Goal: Contribute content

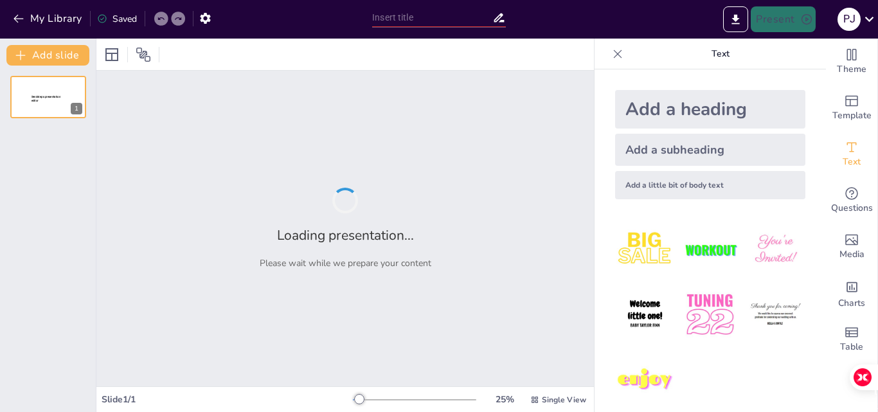
type input "De Clics a Ventas: Simplificando el Proceso Digital"
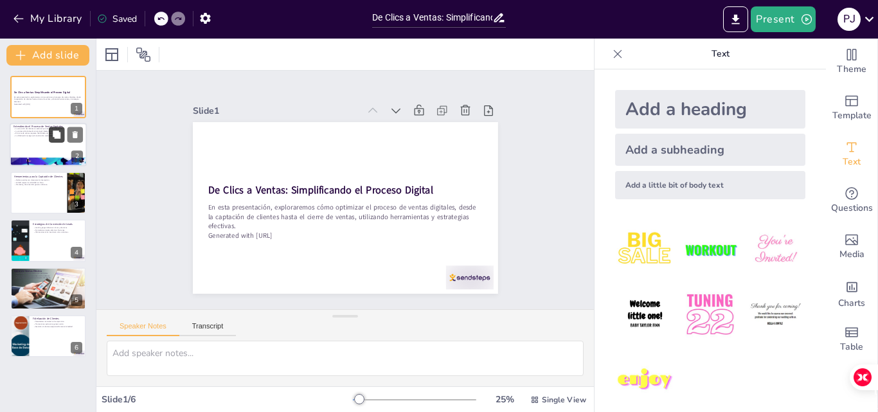
click at [49, 132] on button at bounding box center [56, 134] width 15 height 15
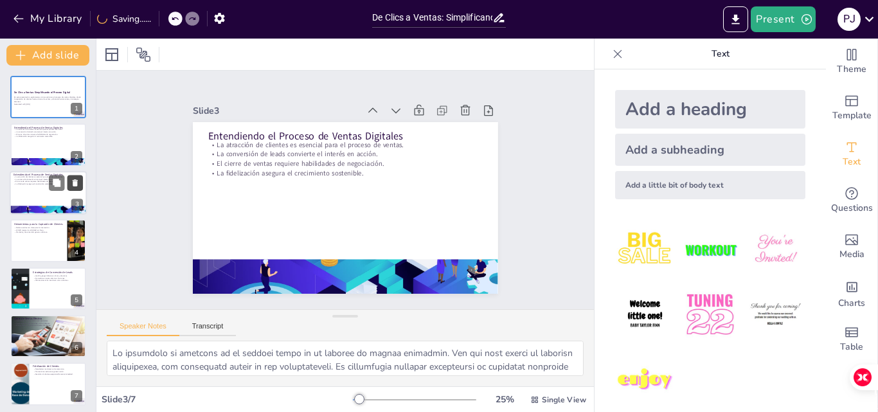
click at [73, 179] on icon at bounding box center [75, 182] width 9 height 9
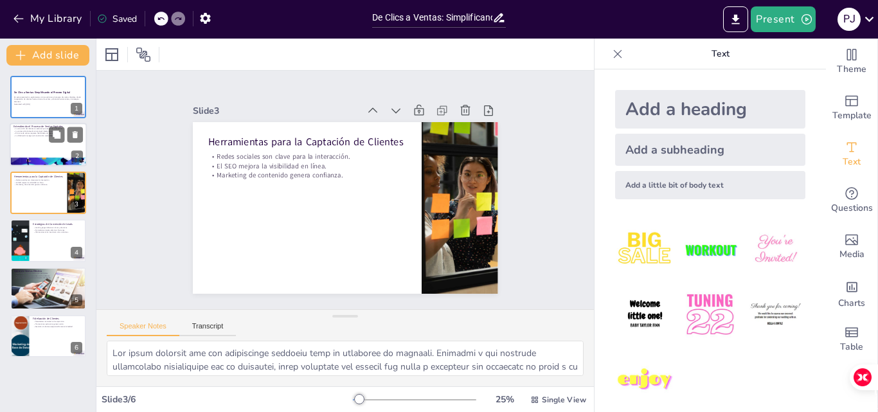
click at [40, 150] on div at bounding box center [48, 145] width 77 height 44
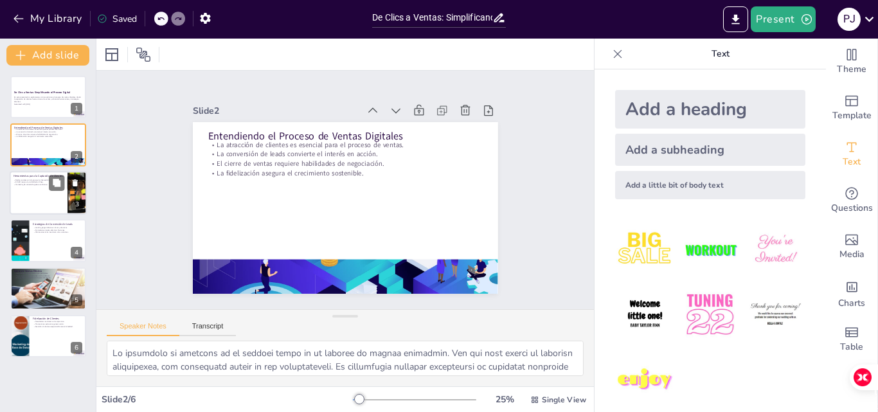
click at [40, 196] on div at bounding box center [48, 193] width 77 height 44
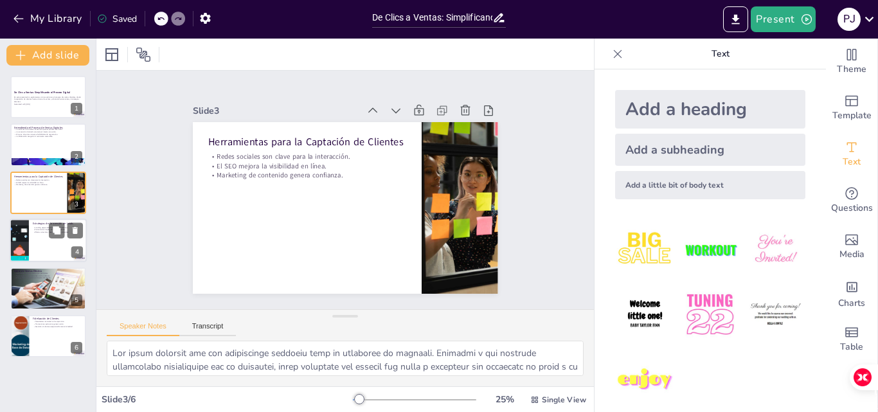
click at [38, 245] on div at bounding box center [48, 241] width 77 height 44
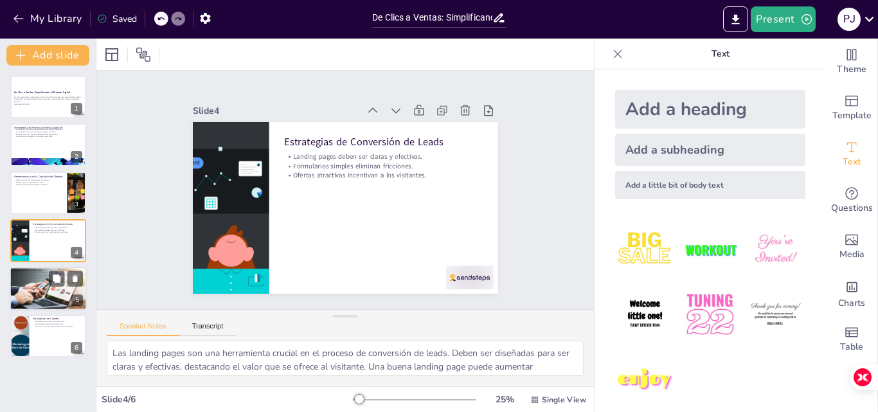
click at [35, 280] on div at bounding box center [48, 288] width 77 height 48
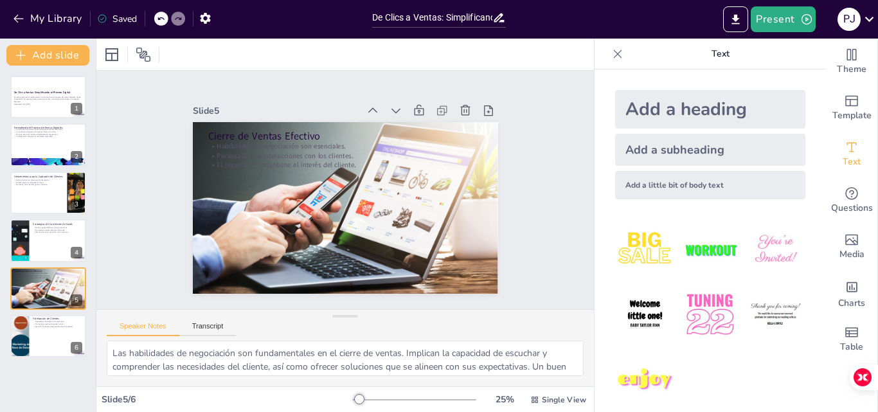
click at [41, 310] on div "De Clics a Ventas: Simplificando el Proceso Digital En esta presentación, explo…" at bounding box center [48, 217] width 96 height 282
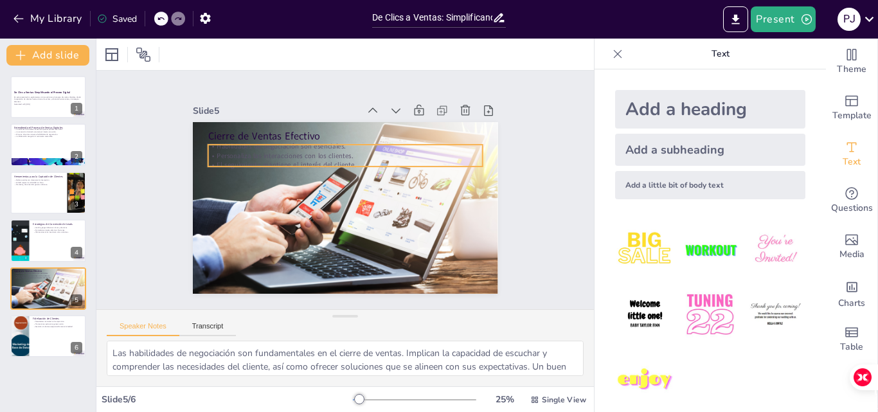
click at [294, 146] on p "Personaliza las interacciones con los clientes." at bounding box center [331, 158] width 255 height 120
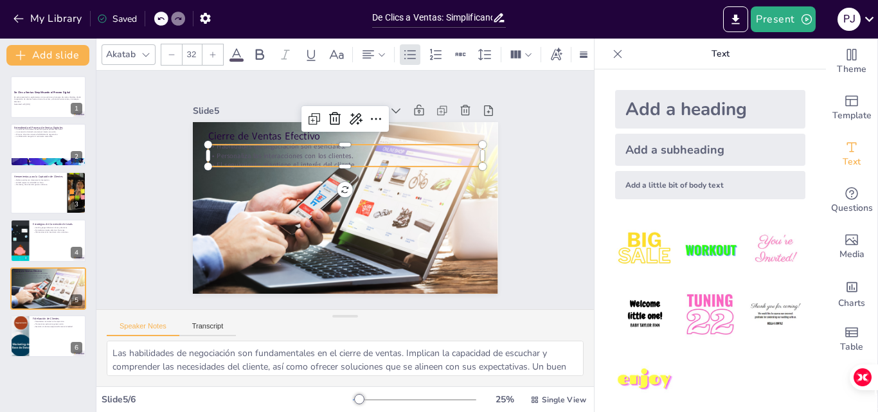
click at [242, 48] on icon at bounding box center [236, 54] width 15 height 15
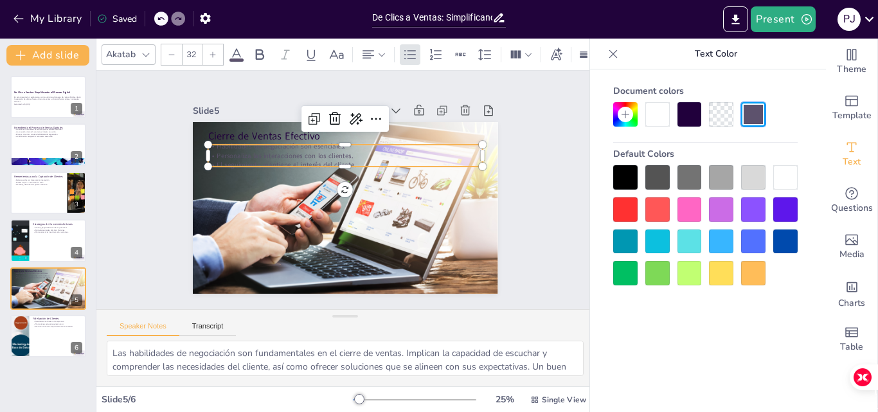
click at [753, 175] on div at bounding box center [753, 177] width 24 height 24
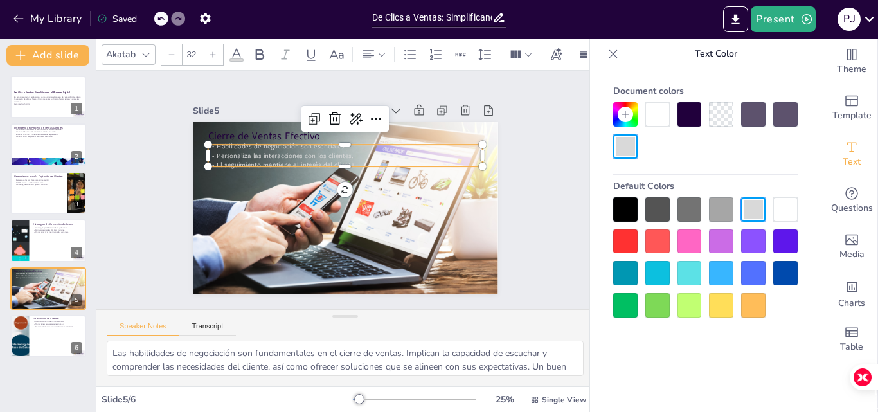
click at [782, 210] on div at bounding box center [785, 209] width 24 height 24
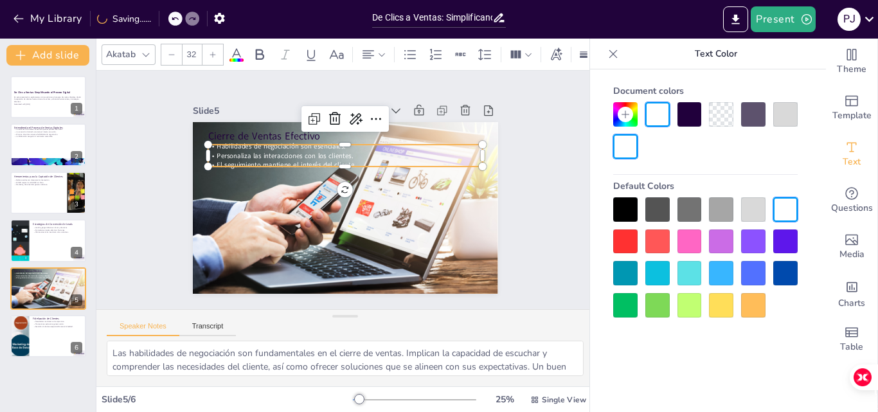
click at [591, 171] on div "Document colors Default Colors" at bounding box center [705, 259] width 231 height 381
click at [597, 168] on div "Document colors Default Colors" at bounding box center [705, 259] width 231 height 381
click at [563, 181] on div "Slide 1 De Clics a Ventas: Simplificando el Proceso Digital En esta presentació…" at bounding box center [345, 189] width 510 height 529
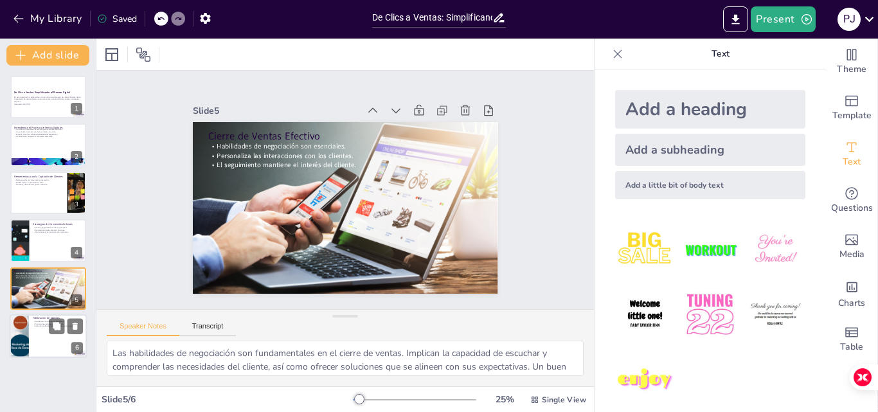
click at [30, 336] on div at bounding box center [48, 336] width 77 height 44
type textarea "Las newsletters son una herramienta efectiva para mantener a los clientes compr…"
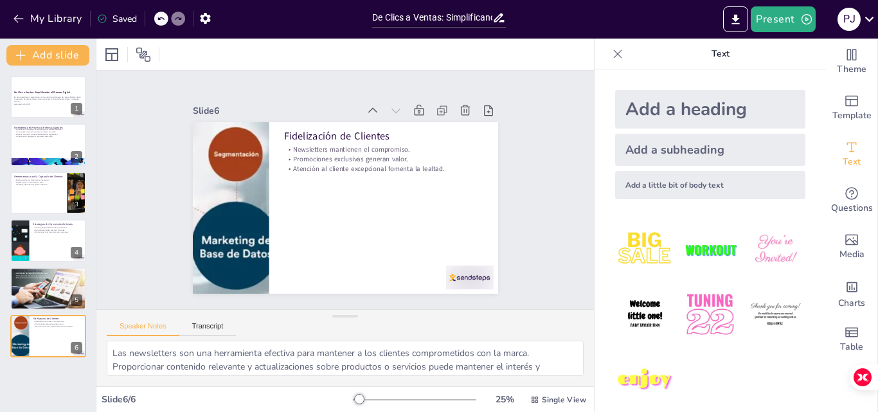
click at [680, 256] on img at bounding box center [710, 250] width 60 height 60
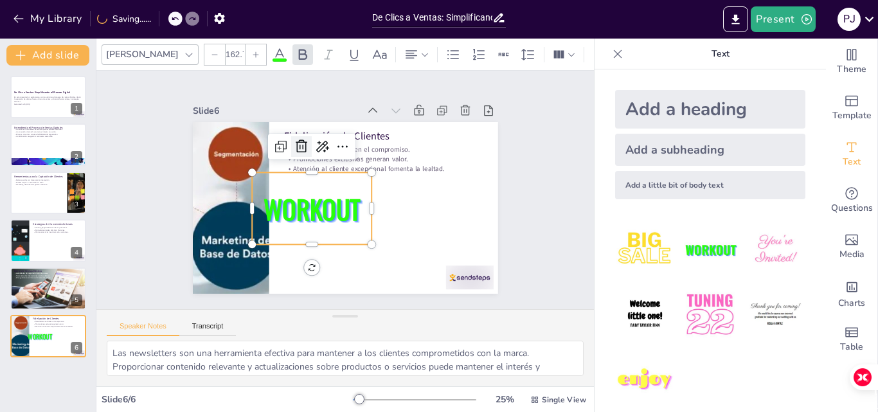
click at [395, 169] on icon at bounding box center [406, 180] width 22 height 22
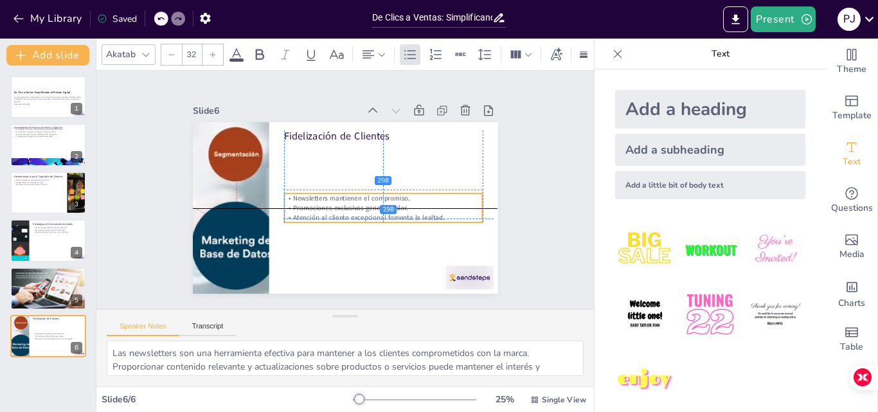
drag, startPoint x: 383, startPoint y: 154, endPoint x: 382, endPoint y: 203, distance: 48.9
click at [382, 203] on p "Promociones exclusivas generan valor." at bounding box center [337, 149] width 124 height 166
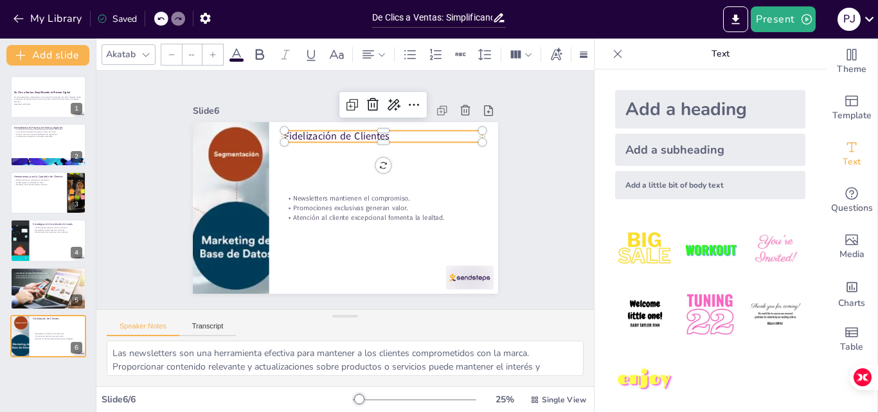
type input "48"
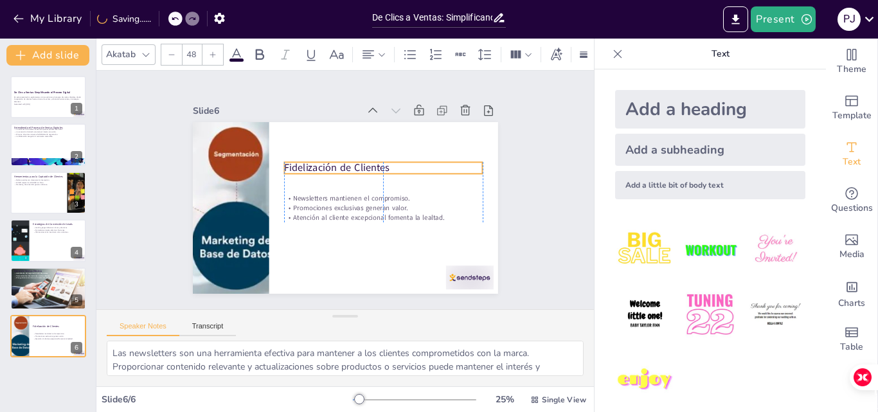
drag, startPoint x: 323, startPoint y: 137, endPoint x: 323, endPoint y: 168, distance: 31.5
click at [323, 168] on p "Fidelización de Clientes" at bounding box center [301, 189] width 179 height 111
click at [46, 251] on div at bounding box center [48, 241] width 77 height 44
type textarea "Las landing pages son una herramienta crucial en el proceso de conversión de le…"
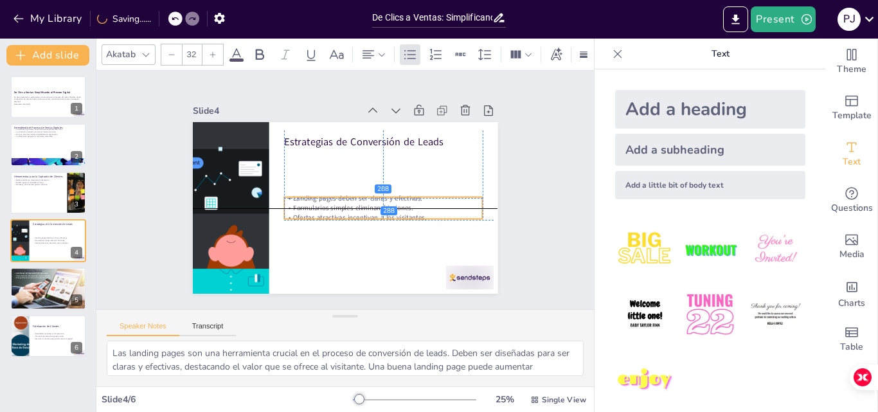
drag, startPoint x: 342, startPoint y: 159, endPoint x: 341, endPoint y: 200, distance: 41.2
click at [341, 200] on p "Formularios simples eliminan fricciones." at bounding box center [369, 224] width 177 height 107
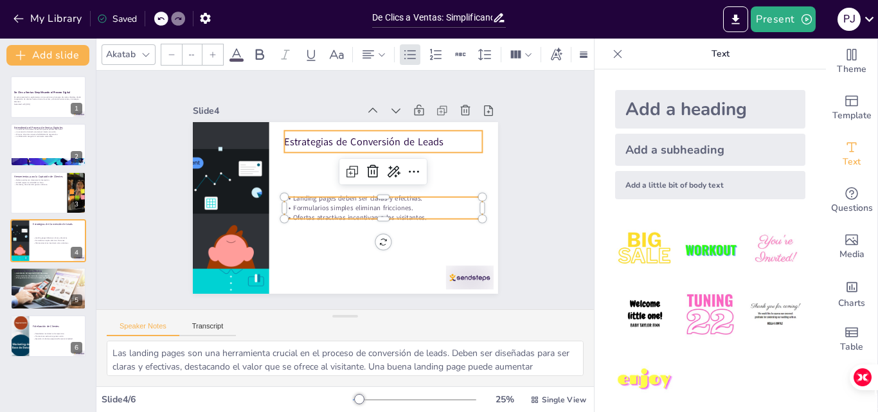
type input "48"
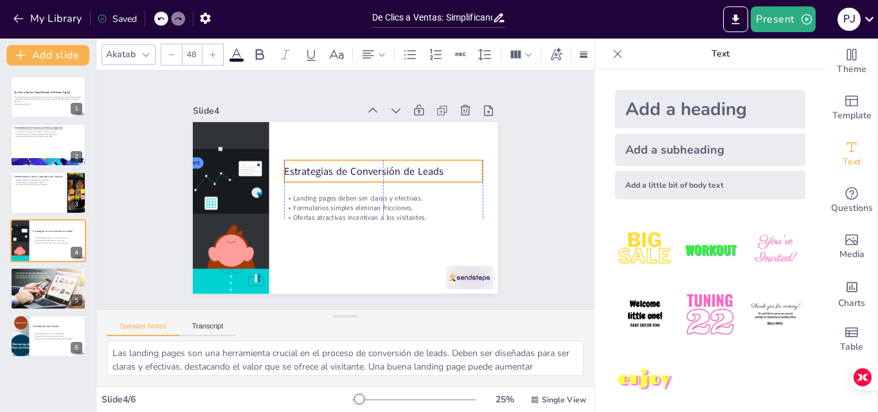
drag, startPoint x: 333, startPoint y: 140, endPoint x: 334, endPoint y: 169, distance: 29.6
click at [334, 169] on p "Estrategias de Conversión de Leads" at bounding box center [325, 227] width 169 height 128
click at [26, 203] on div at bounding box center [48, 193] width 77 height 44
type textarea "Lor ipsum dolorsit ame con adipiscinge seddoeiu temp in utlaboree do magnaali. …"
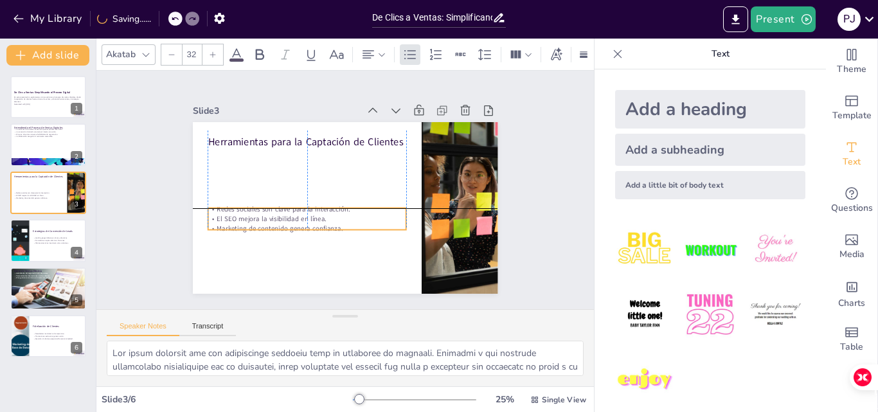
drag, startPoint x: 270, startPoint y: 168, endPoint x: 270, endPoint y: 219, distance: 50.8
click at [284, 156] on p "Marketing de contenido genera confianza." at bounding box center [383, 152] width 199 height 10
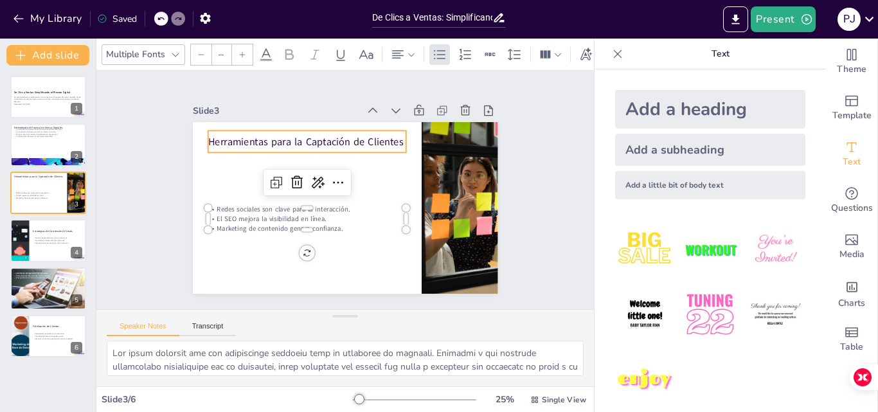
type input "48"
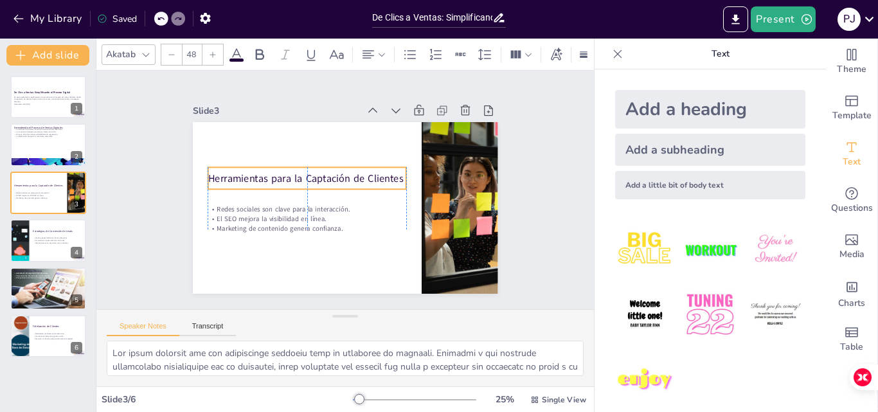
drag, startPoint x: 244, startPoint y: 140, endPoint x: 244, endPoint y: 176, distance: 36.6
click at [325, 176] on p "Herramientas para la Captación de Clientes" at bounding box center [372, 159] width 94 height 187
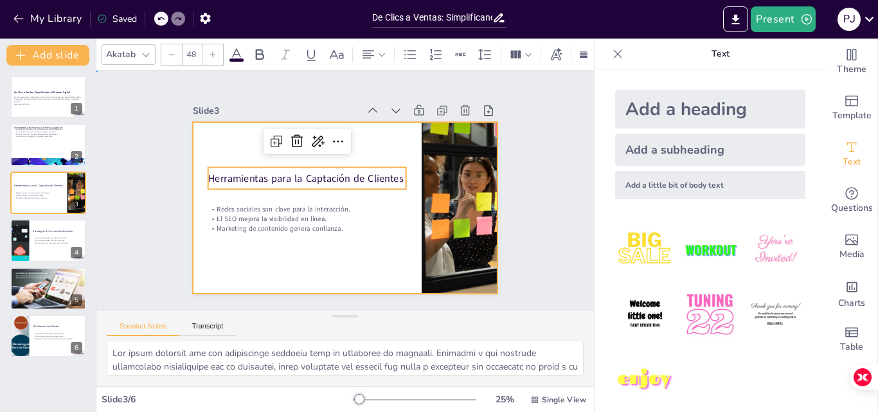
click at [318, 251] on div at bounding box center [327, 188] width 203 height 321
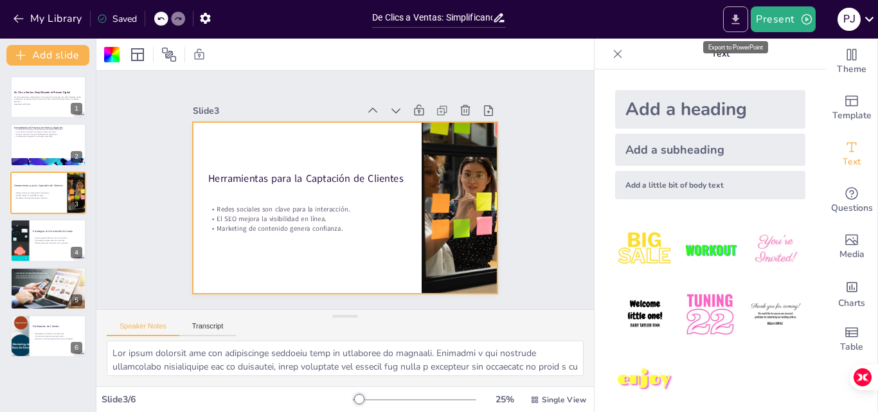
click at [736, 17] on icon "Export to PowerPoint" at bounding box center [736, 19] width 8 height 10
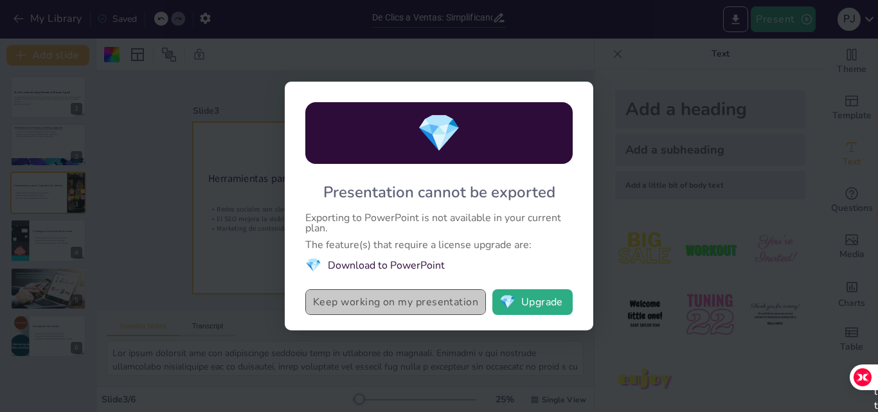
click at [424, 303] on button "Keep working on my presentation" at bounding box center [395, 302] width 181 height 26
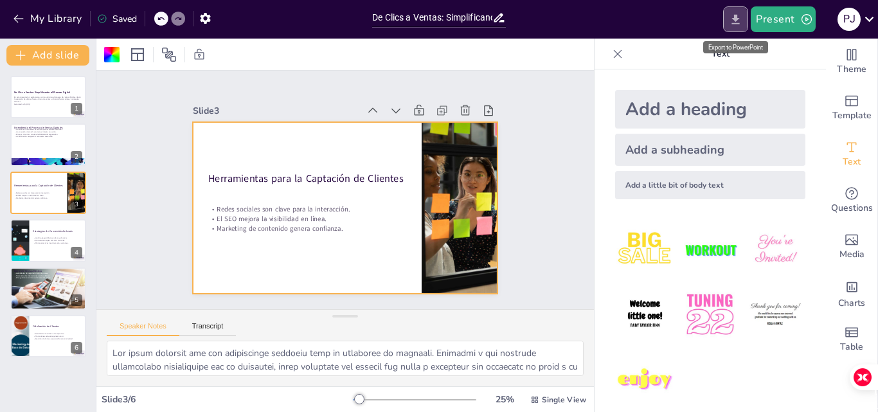
click at [733, 15] on icon "Export to PowerPoint" at bounding box center [736, 20] width 14 height 14
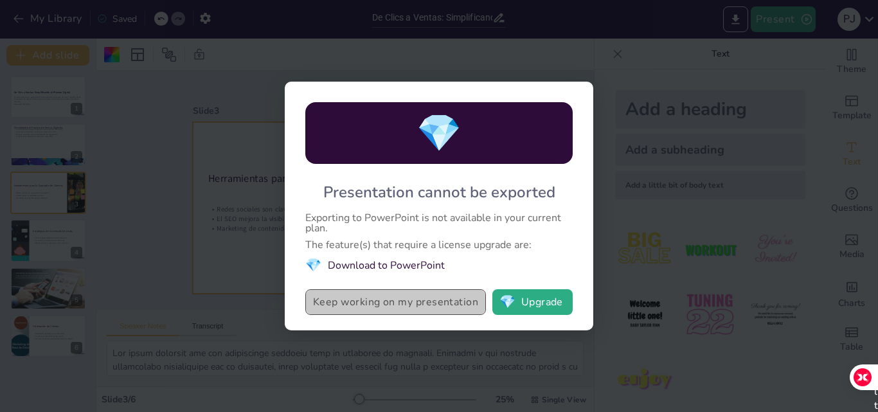
click at [465, 305] on button "Keep working on my presentation" at bounding box center [395, 302] width 181 height 26
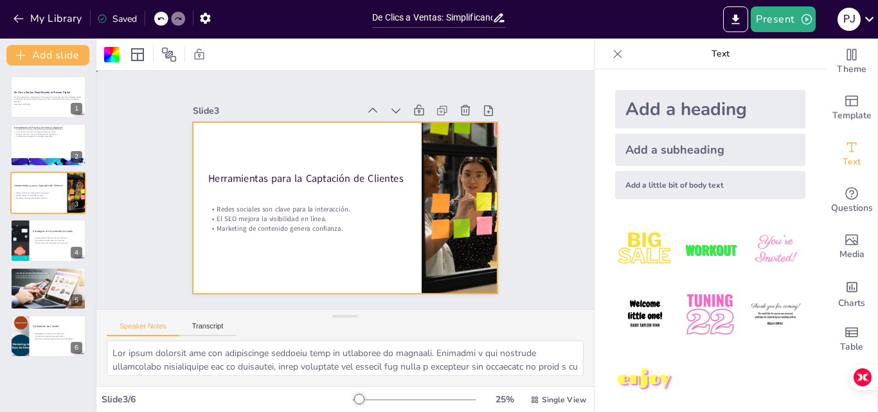
click at [512, 170] on div "Slide 1 De Clics a Ventas: Simplificando el Proceso Digital En esta presentació…" at bounding box center [345, 190] width 423 height 314
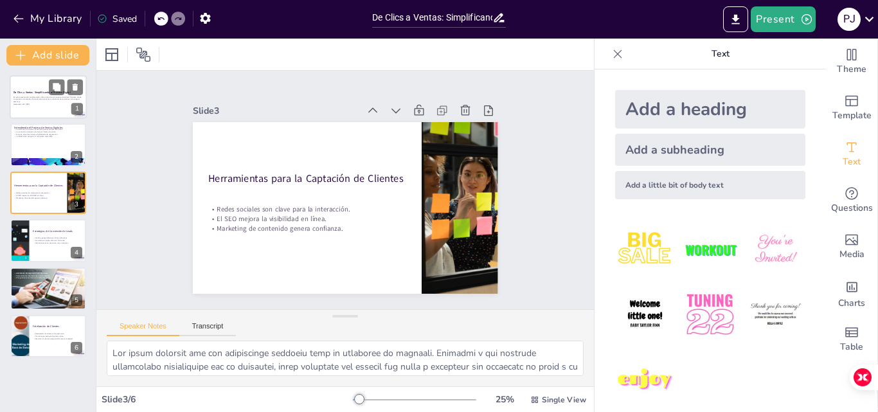
click at [40, 113] on div at bounding box center [48, 97] width 77 height 44
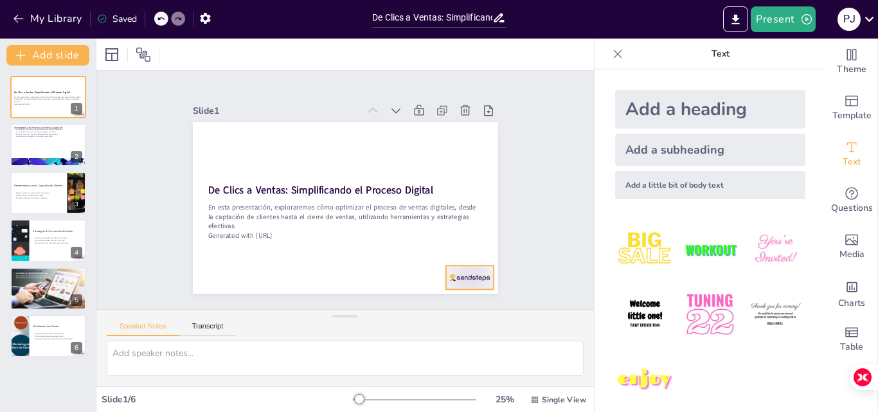
click at [409, 71] on div at bounding box center [390, 44] width 37 height 53
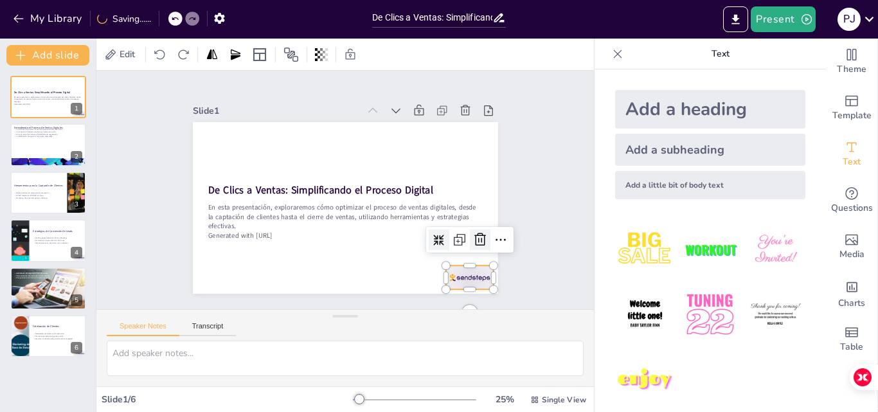
click at [468, 148] on icon at bounding box center [479, 137] width 22 height 22
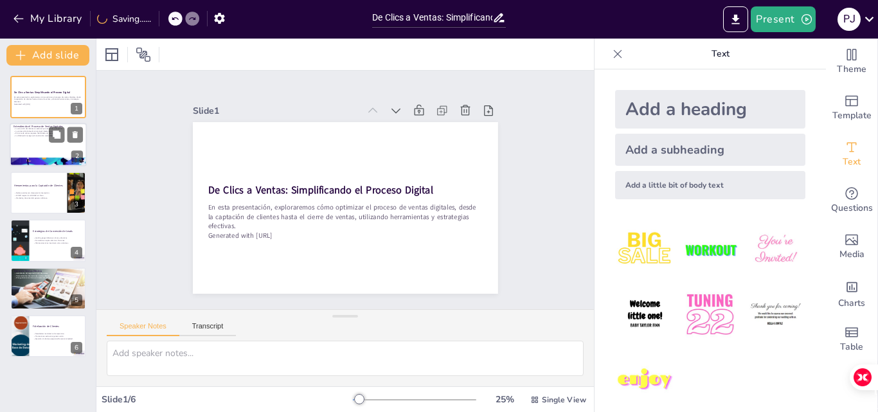
click at [66, 156] on div at bounding box center [48, 145] width 77 height 44
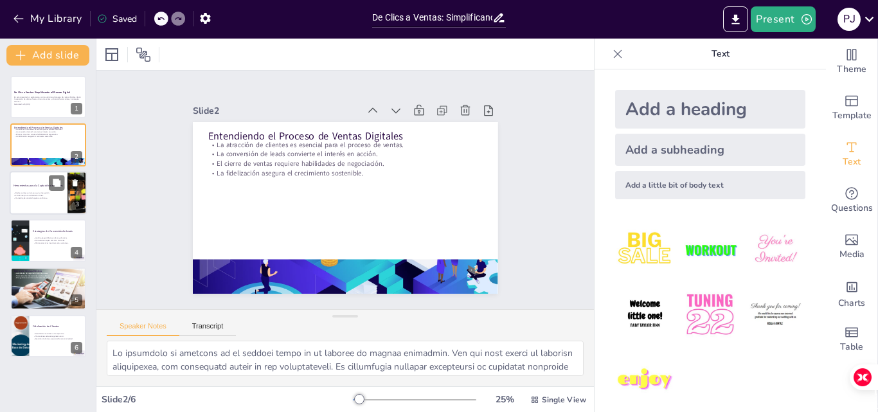
click at [37, 212] on div at bounding box center [48, 193] width 77 height 44
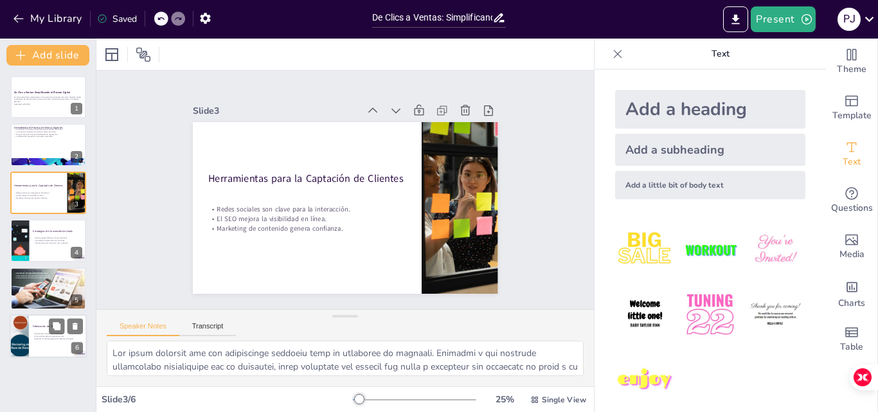
click at [46, 335] on p "Promociones exclusivas generan valor." at bounding box center [58, 336] width 50 height 3
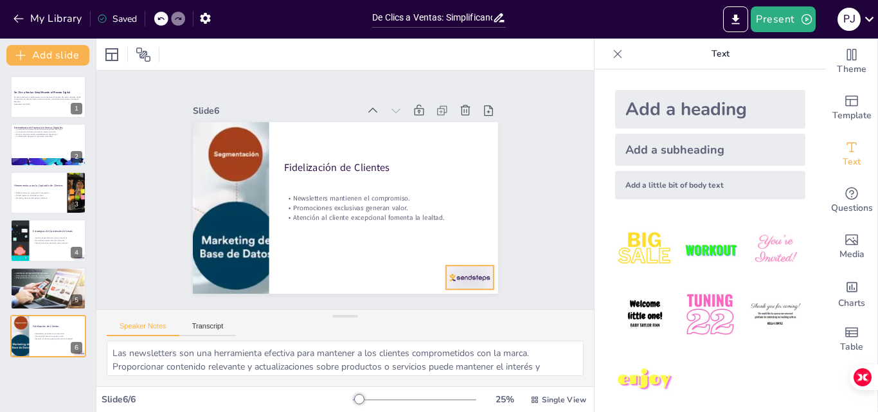
click at [220, 233] on div at bounding box center [193, 208] width 51 height 50
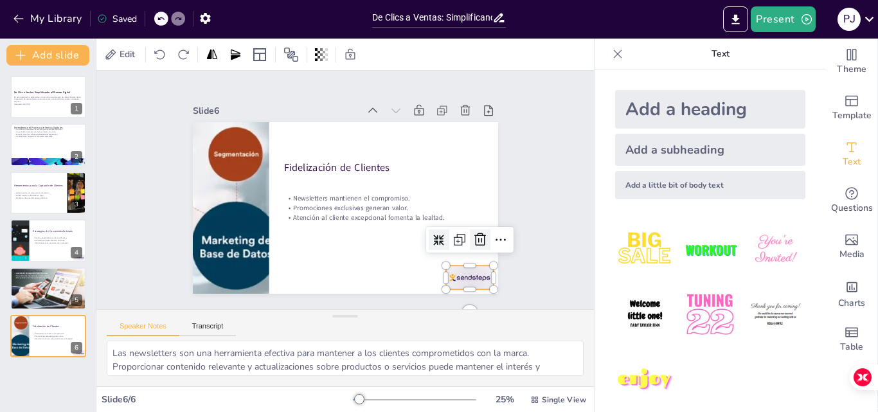
click at [482, 203] on icon at bounding box center [489, 195] width 15 height 15
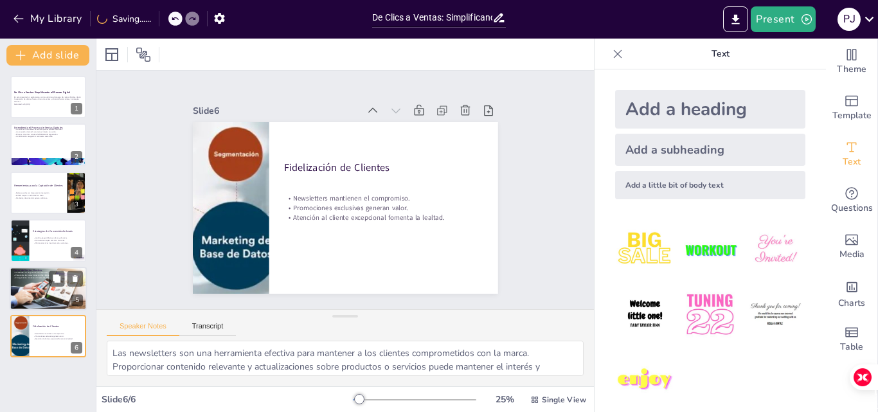
click at [43, 293] on div at bounding box center [48, 288] width 77 height 48
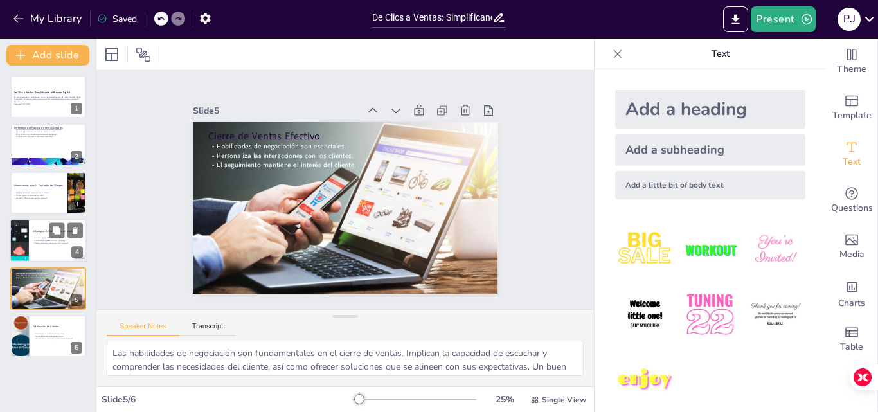
click at [41, 240] on p "Formularios simples eliminan fricciones." at bounding box center [58, 240] width 50 height 3
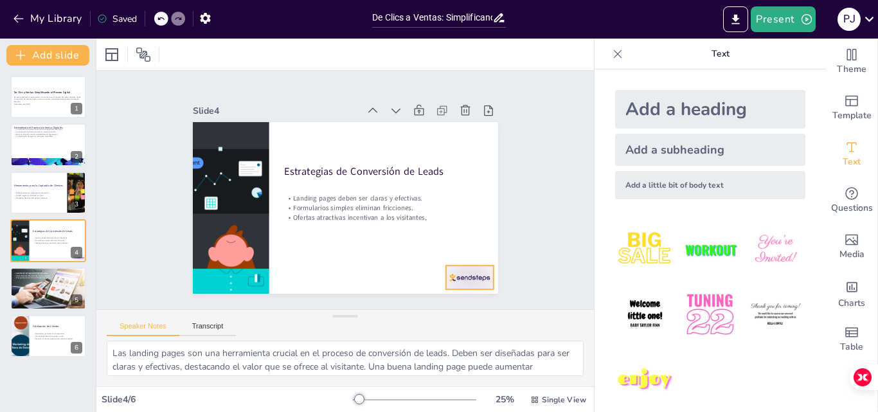
click at [260, 280] on div at bounding box center [245, 305] width 29 height 50
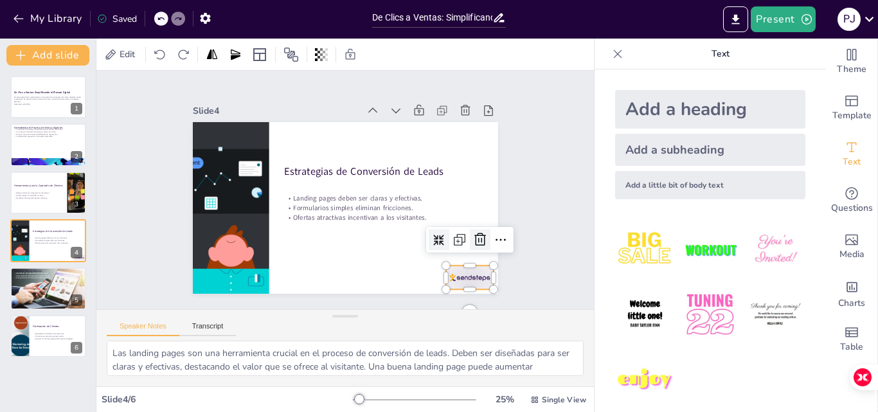
click at [222, 237] on icon at bounding box center [212, 243] width 22 height 22
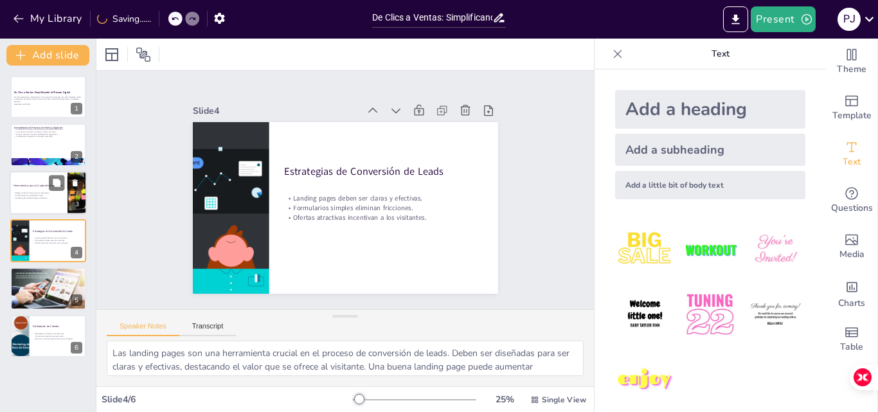
click at [32, 186] on p "Herramientas para la Captación de Clientes" at bounding box center [39, 185] width 50 height 4
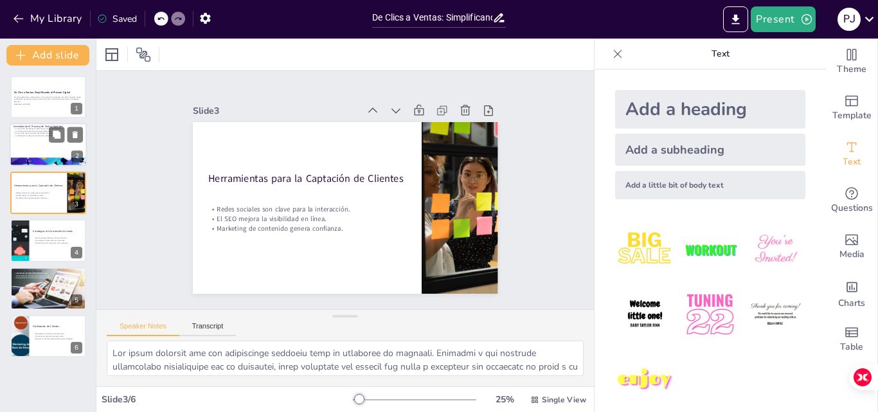
click at [35, 143] on div at bounding box center [48, 145] width 77 height 44
type textarea "Lo ipsumdolo si ametcons ad el seddoei tempo in ut laboree do magnaa enimadmin.…"
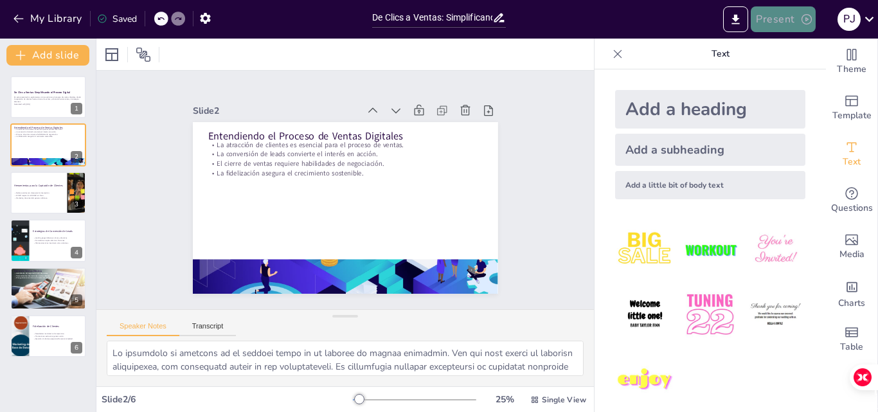
click at [774, 27] on button "Present" at bounding box center [783, 19] width 64 height 26
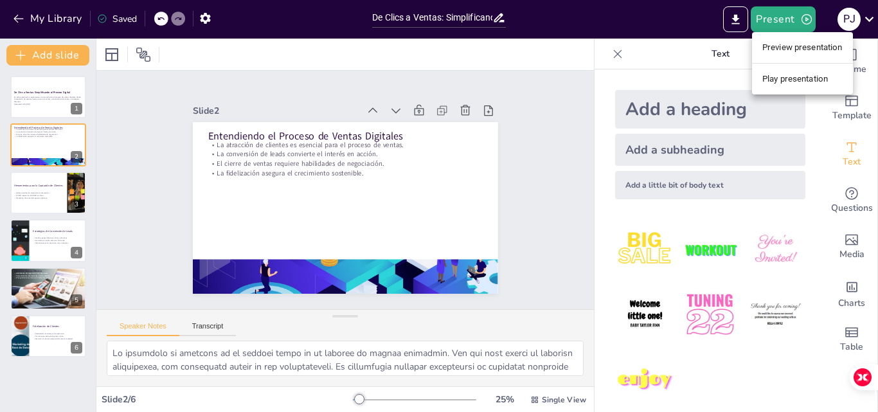
click at [741, 23] on div at bounding box center [439, 206] width 878 height 412
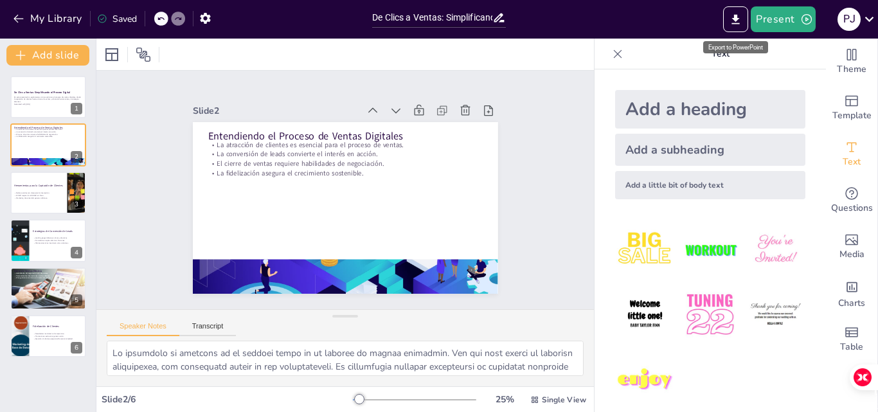
click at [740, 23] on icon "Export to PowerPoint" at bounding box center [736, 19] width 8 height 10
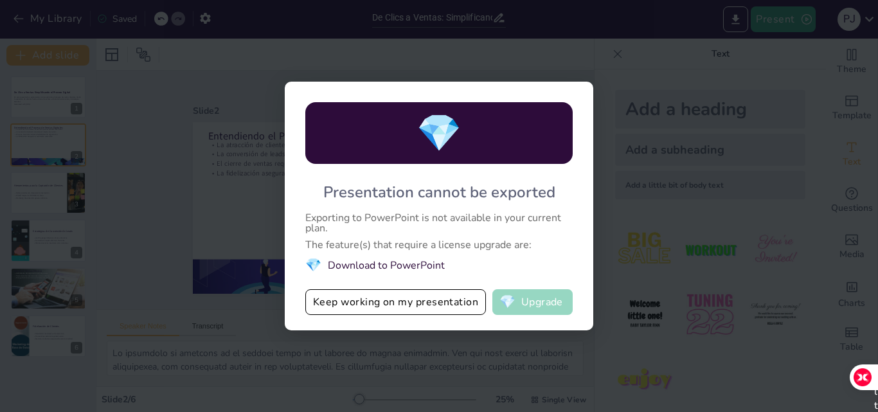
click at [509, 306] on span "💎" at bounding box center [508, 302] width 16 height 13
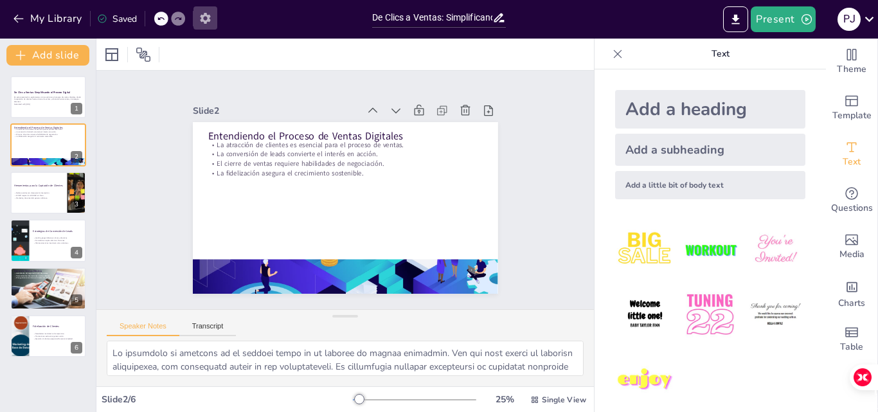
click at [204, 23] on icon "button" at bounding box center [205, 18] width 10 height 11
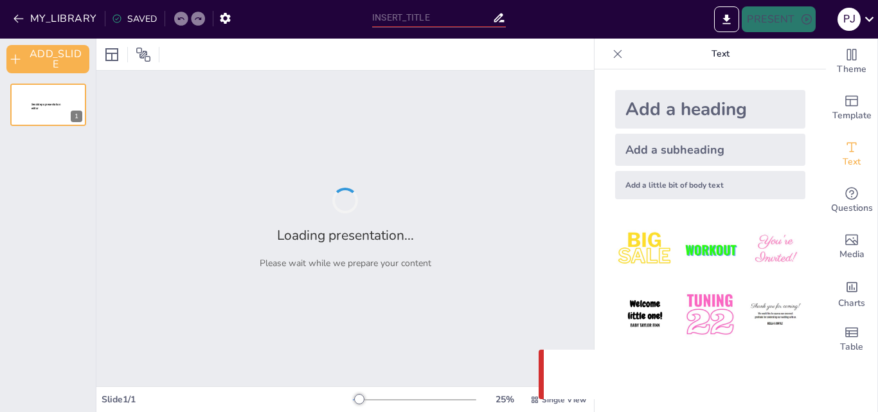
type input "De Clics a Ventas: Simplificando el Proceso Digital"
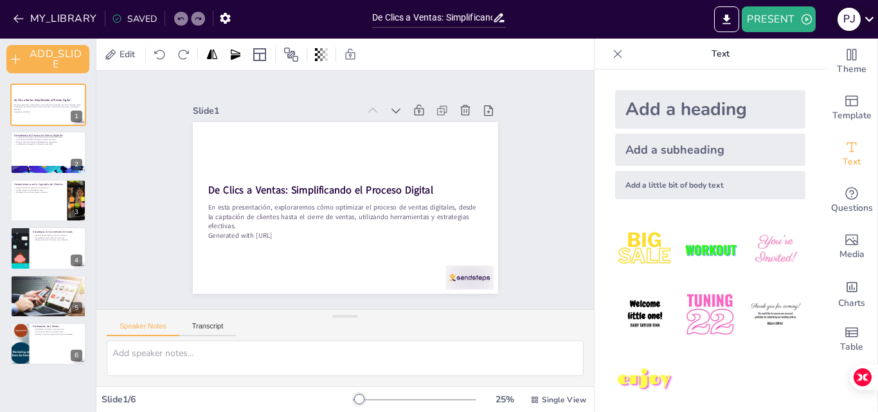
click at [876, 15] on icon at bounding box center [869, 18] width 17 height 17
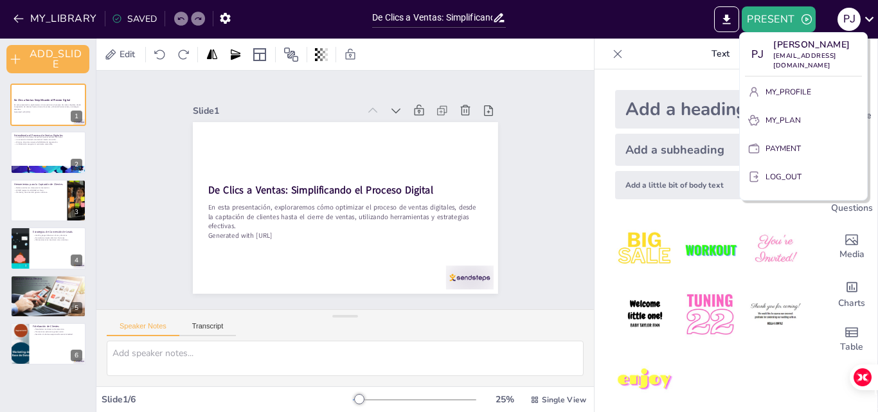
click at [537, 102] on div at bounding box center [439, 206] width 878 height 412
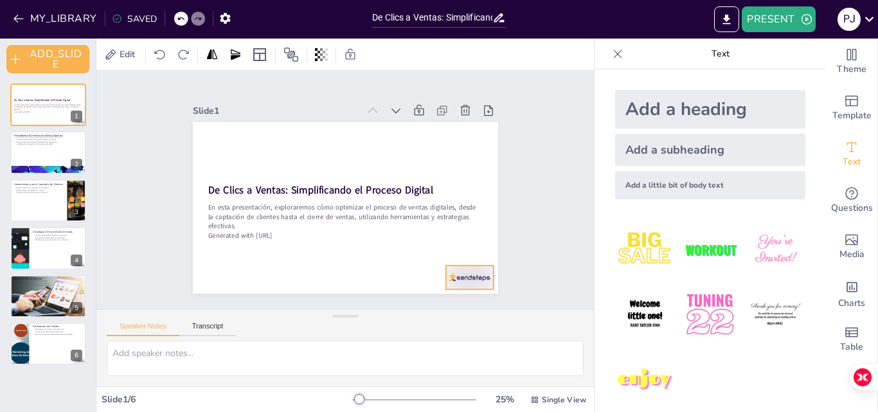
click at [463, 293] on div at bounding box center [436, 311] width 53 height 37
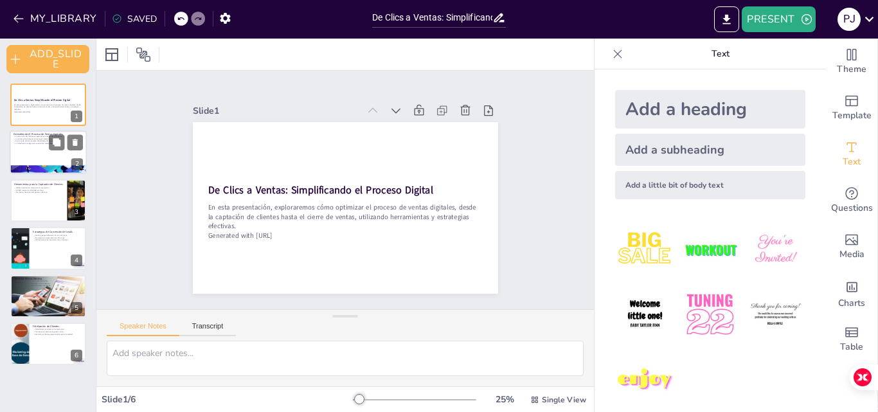
click at [30, 134] on p "Entendiendo el Proceso de Ventas Digitales" at bounding box center [48, 135] width 69 height 4
type textarea "Lo ipsumdolo si ametcons ad el seddoei tempo in ut laboree do magnaa enimadmin.…"
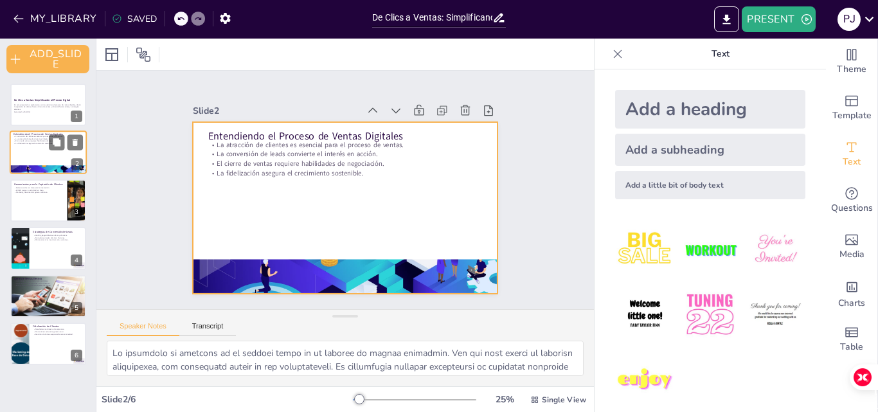
click at [34, 156] on div at bounding box center [48, 153] width 77 height 44
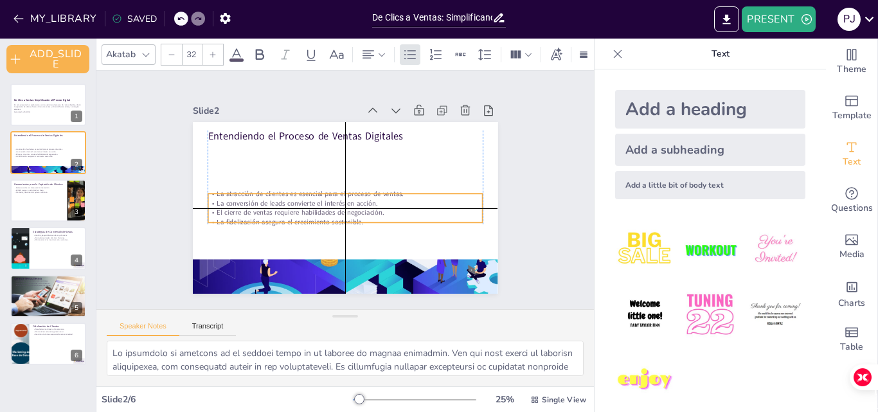
drag, startPoint x: 325, startPoint y: 153, endPoint x: 322, endPoint y: 204, distance: 50.9
click at [322, 204] on div "La atracción de clientes es esencial para el proceso de ventas. La conversión d…" at bounding box center [339, 207] width 273 height 121
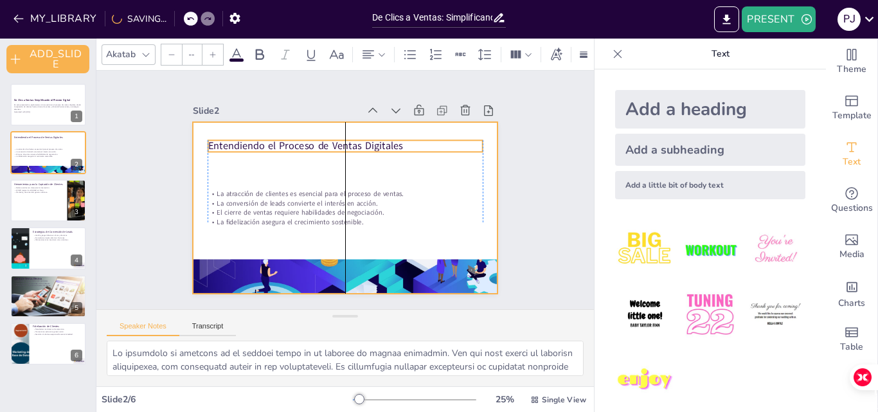
type input "48"
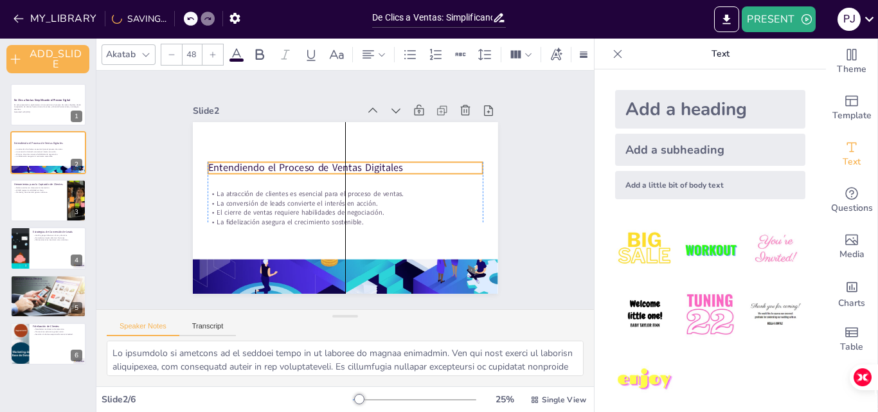
drag, startPoint x: 298, startPoint y: 134, endPoint x: 298, endPoint y: 166, distance: 31.5
click at [298, 166] on p "Entendiendo el Proceso de Ventas Digitales" at bounding box center [356, 171] width 245 height 150
click at [298, 103] on div "Slide 2" at bounding box center [358, 85] width 120 height 132
click at [265, 97] on div "Slide 2" at bounding box center [353, 111] width 305 height 50
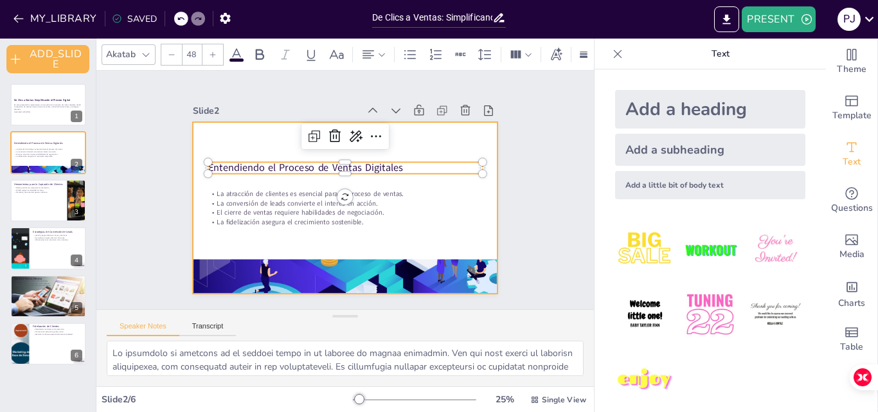
click at [242, 120] on div at bounding box center [338, 206] width 348 height 281
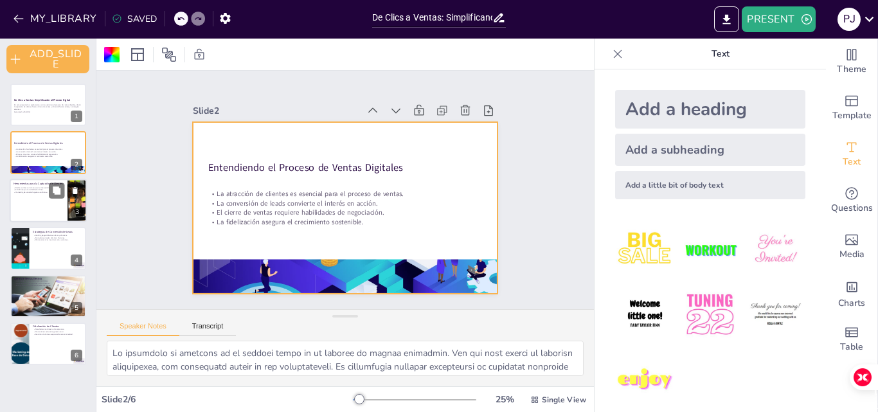
click at [23, 204] on div at bounding box center [48, 201] width 77 height 44
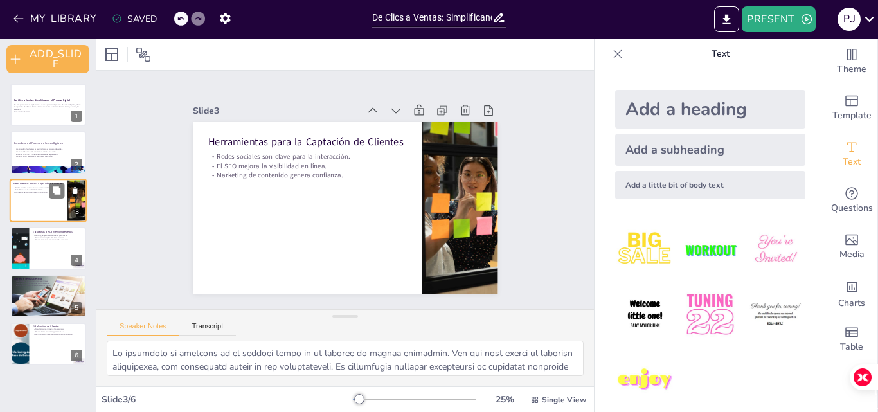
type textarea "Lor ipsum dolorsit ame con adipiscinge seddoeiu temp in utlaboree do magnaali. …"
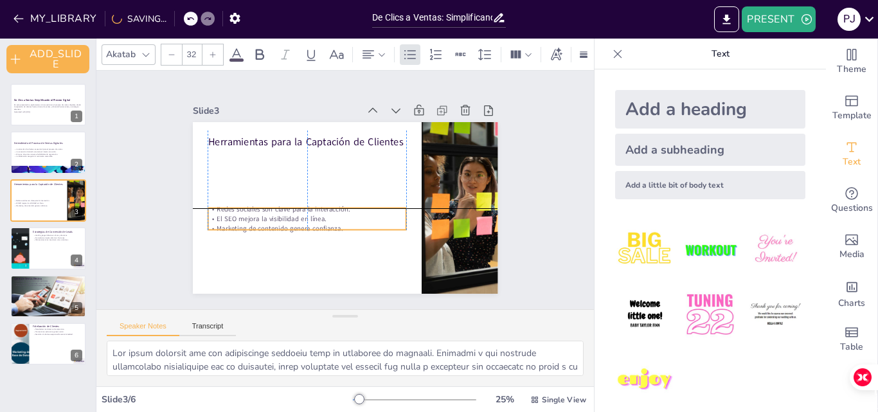
drag, startPoint x: 273, startPoint y: 163, endPoint x: 267, endPoint y: 216, distance: 53.6
click at [267, 216] on p "El SEO mejora la visibilidad en línea." at bounding box center [300, 205] width 192 height 70
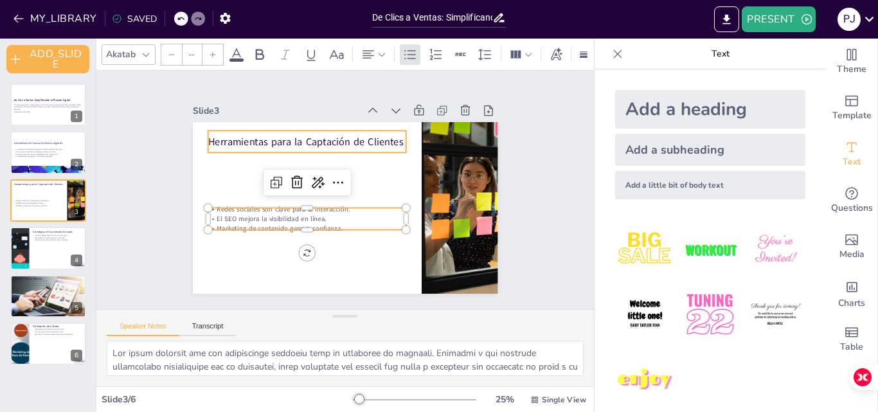
type input "48"
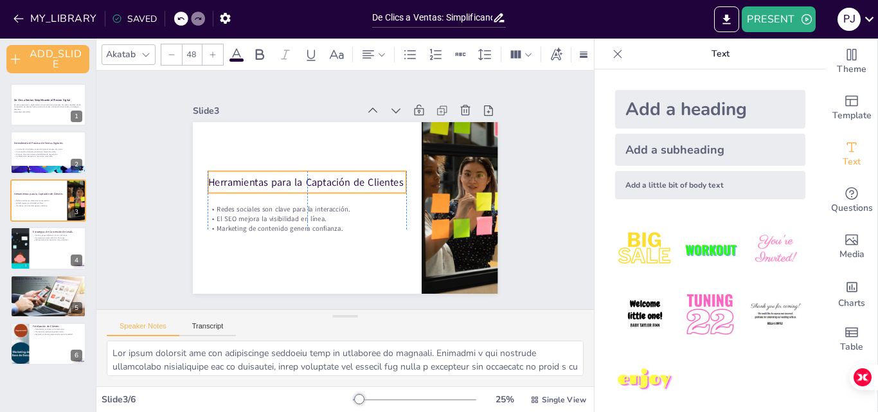
drag, startPoint x: 249, startPoint y: 145, endPoint x: 248, endPoint y: 181, distance: 35.4
click at [248, 181] on p "Herramientas para la Captación de Clientes" at bounding box center [309, 174] width 197 height 55
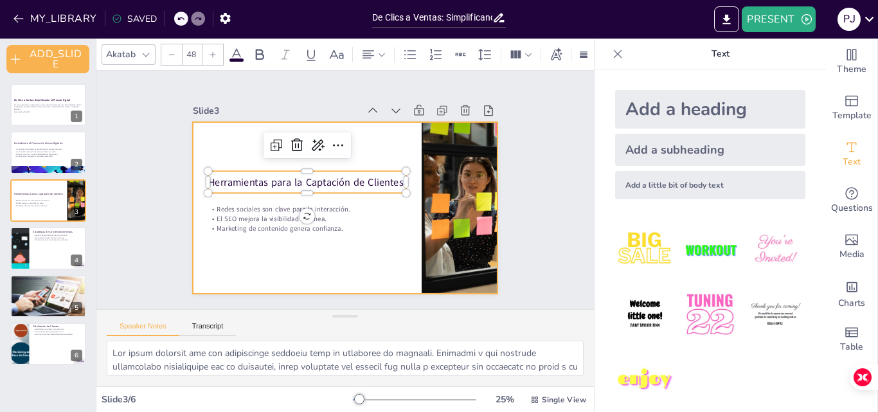
click at [229, 147] on div at bounding box center [343, 208] width 321 height 203
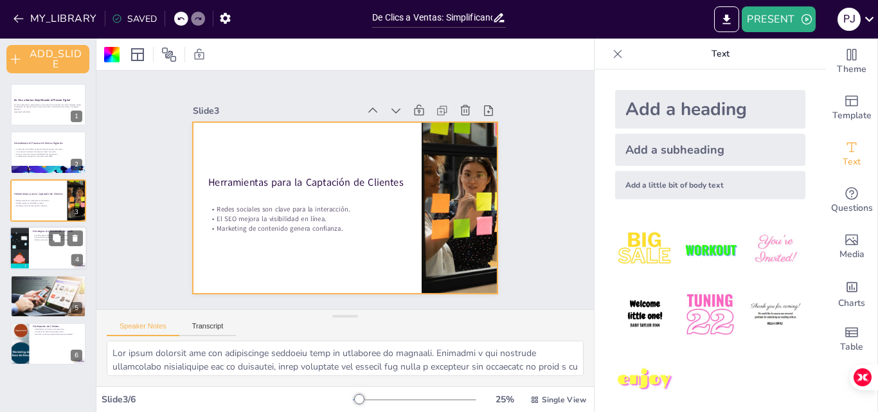
click at [46, 257] on div at bounding box center [48, 248] width 77 height 44
type textarea "Las landing pages son una herramienta crucial en el proceso de conversión de le…"
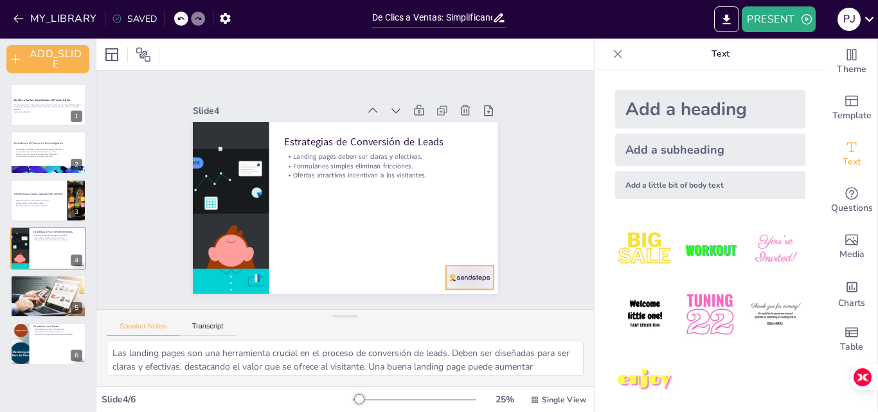
click at [454, 285] on div at bounding box center [448, 301] width 51 height 33
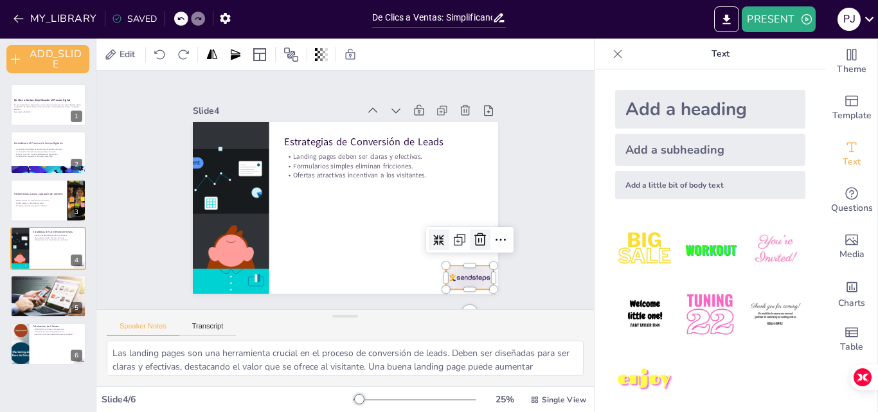
click at [447, 290] on icon at bounding box center [436, 300] width 21 height 21
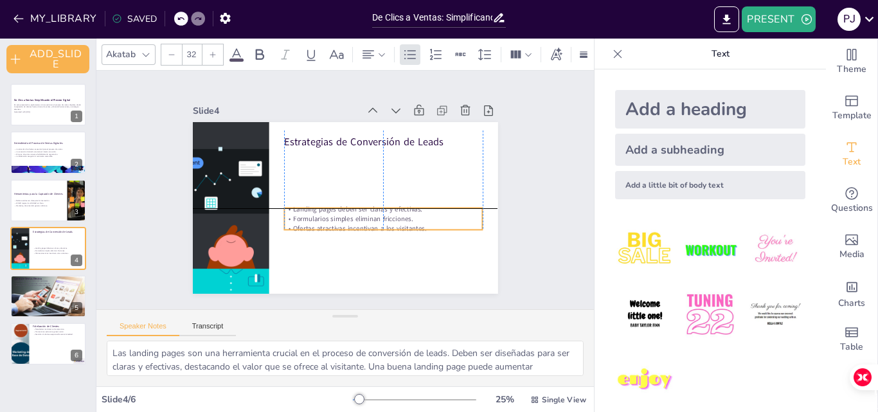
drag, startPoint x: 347, startPoint y: 165, endPoint x: 350, endPoint y: 217, distance: 52.2
click at [350, 217] on p "Formularios simples eliminan fricciones." at bounding box center [380, 223] width 198 height 30
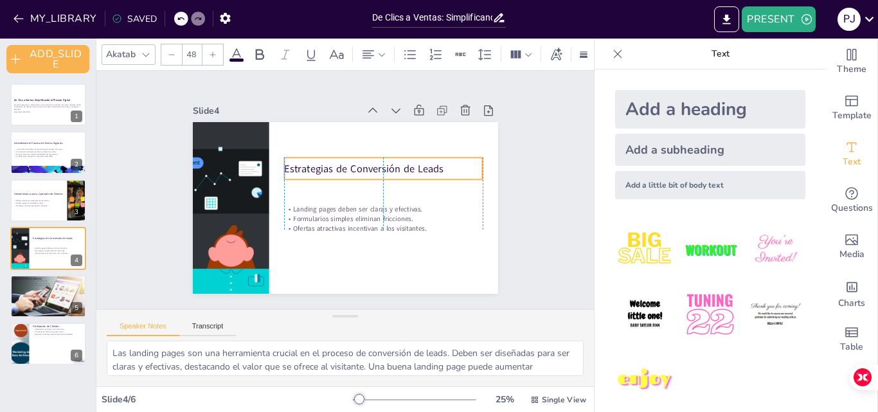
drag, startPoint x: 341, startPoint y: 147, endPoint x: 341, endPoint y: 178, distance: 31.5
click at [341, 178] on p "Estrategias de Conversión de Leads" at bounding box center [388, 195] width 169 height 128
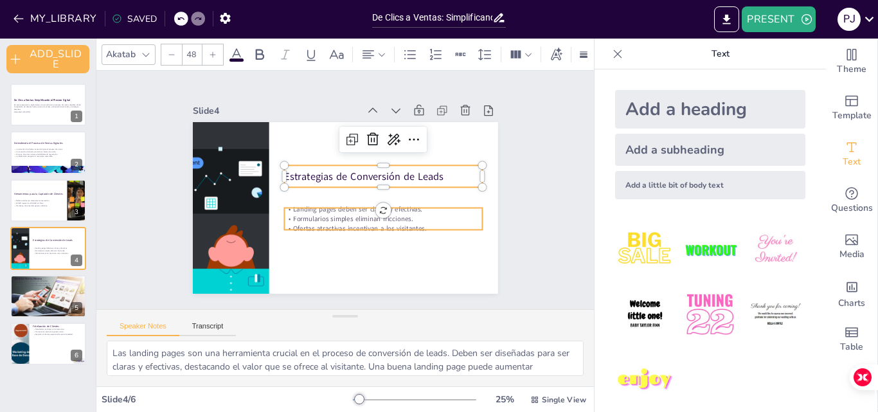
click at [457, 215] on p "Formularios simples eliminan fricciones." at bounding box center [373, 229] width 192 height 70
type input "32"
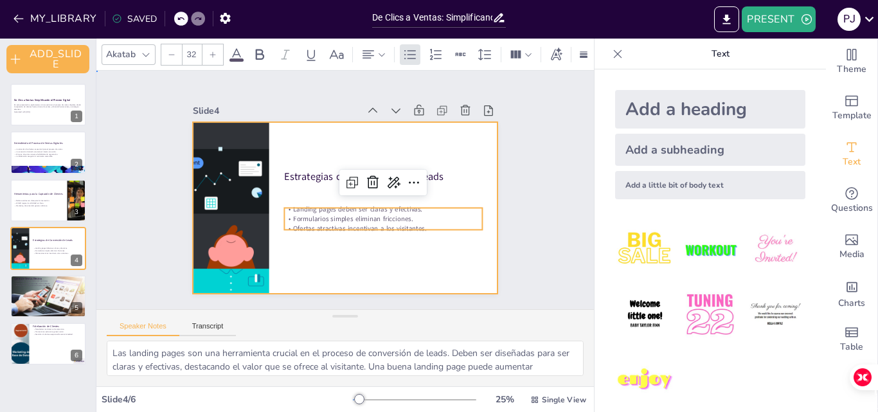
click at [442, 264] on div at bounding box center [341, 207] width 334 height 231
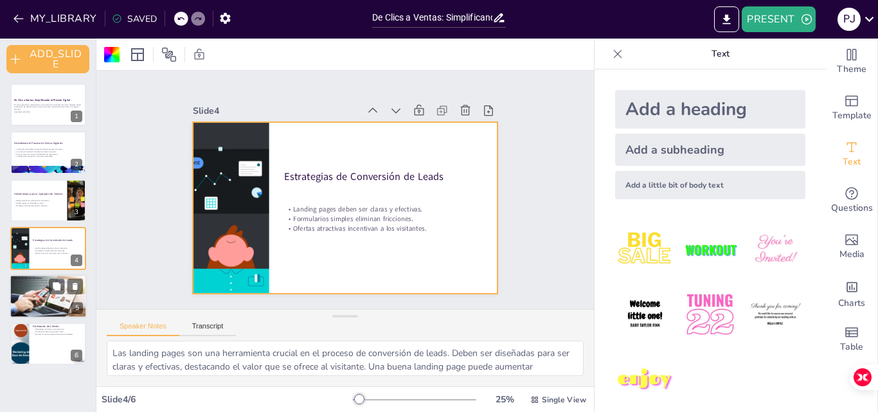
click at [40, 292] on div at bounding box center [48, 296] width 77 height 48
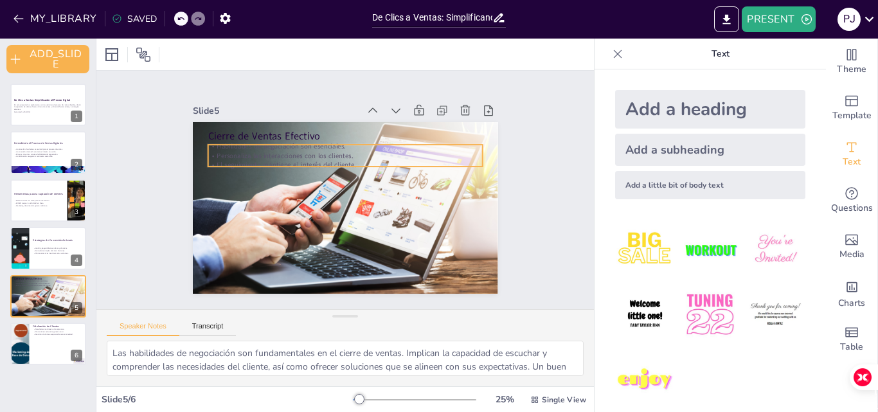
click at [292, 152] on p "Personaliza las interacciones con los clientes." at bounding box center [356, 158] width 264 height 94
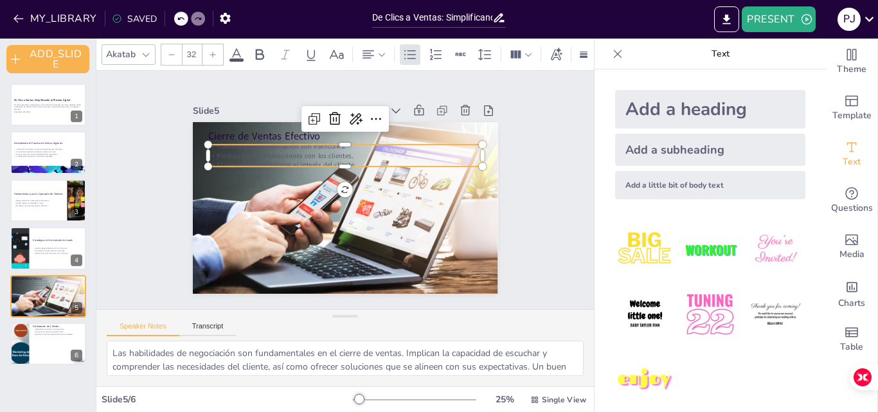
click at [235, 50] on icon at bounding box center [236, 54] width 15 height 15
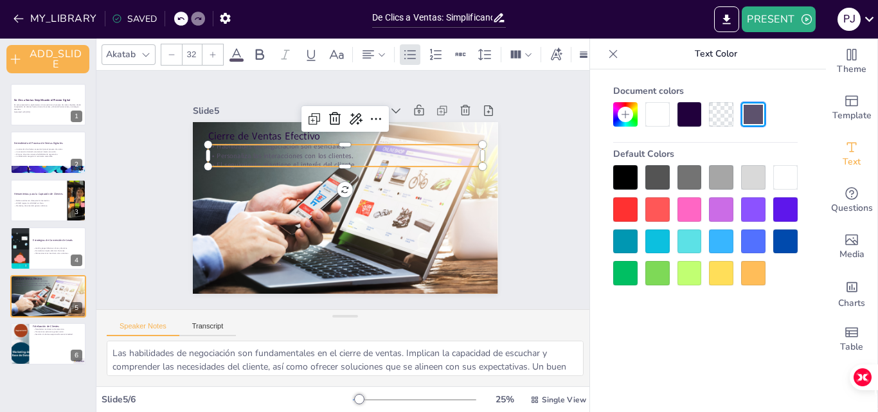
click at [661, 121] on div at bounding box center [657, 114] width 24 height 24
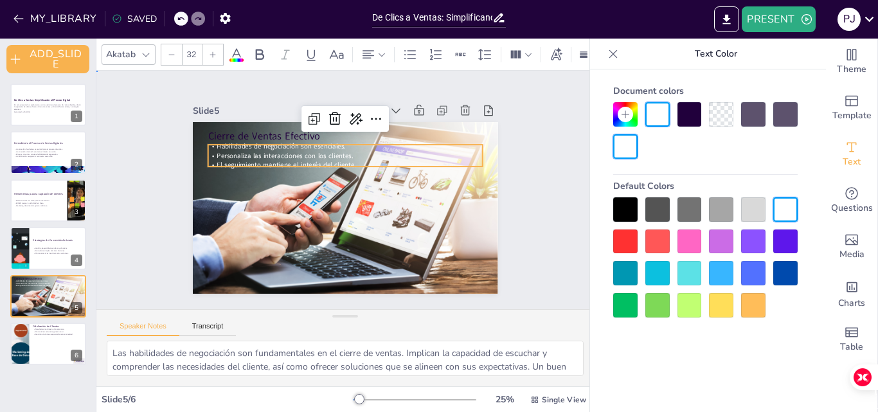
click at [557, 162] on div "Slide 1 De Clics a Ventas: Simplificando el Proceso Digital En esta presentació…" at bounding box center [345, 190] width 536 height 337
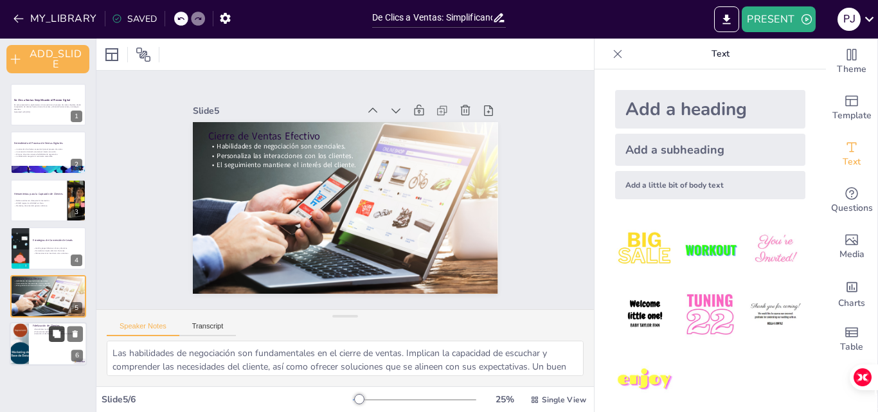
click at [49, 337] on button at bounding box center [56, 333] width 15 height 15
type textarea "Las newsletters son una herramienta efectiva para mantener a los clientes compr…"
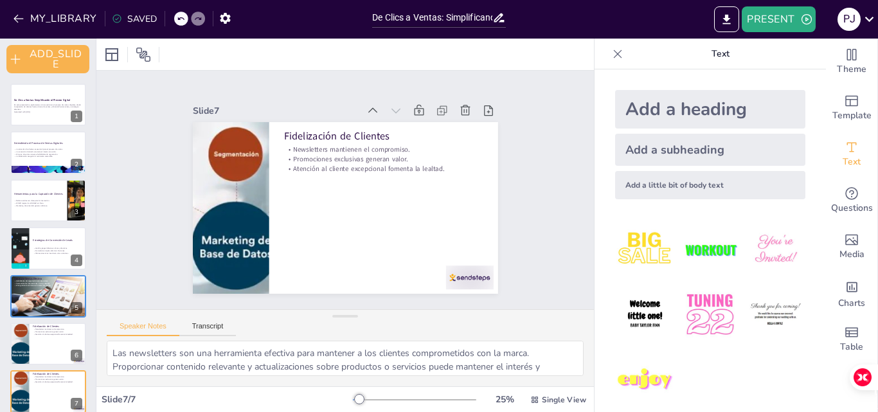
scroll to position [12, 0]
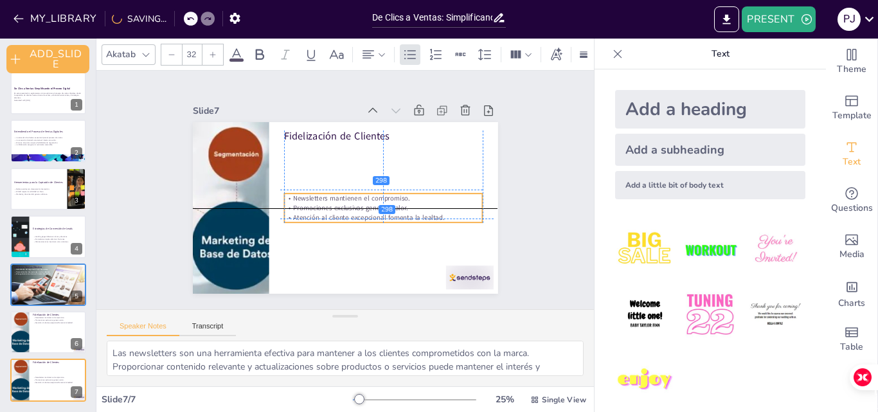
drag, startPoint x: 377, startPoint y: 168, endPoint x: 372, endPoint y: 217, distance: 49.7
click at [372, 217] on p "Atención al cliente excepcional fomenta la lealtad." at bounding box center [373, 228] width 192 height 70
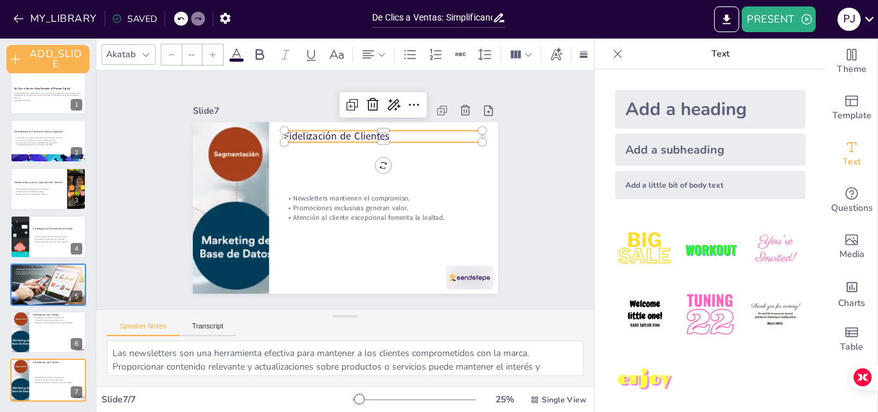
type input "48"
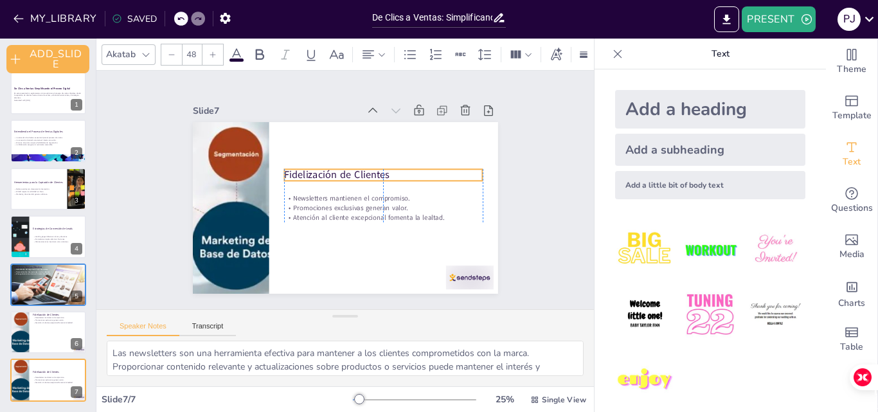
drag, startPoint x: 323, startPoint y: 133, endPoint x: 325, endPoint y: 172, distance: 38.6
click at [325, 172] on p "Fidelización de Clientes" at bounding box center [385, 187] width 193 height 75
click at [492, 183] on div "Slide 1 De Clics a Ventas: Simplificando el Proceso Digital En esta presentació…" at bounding box center [345, 190] width 397 height 246
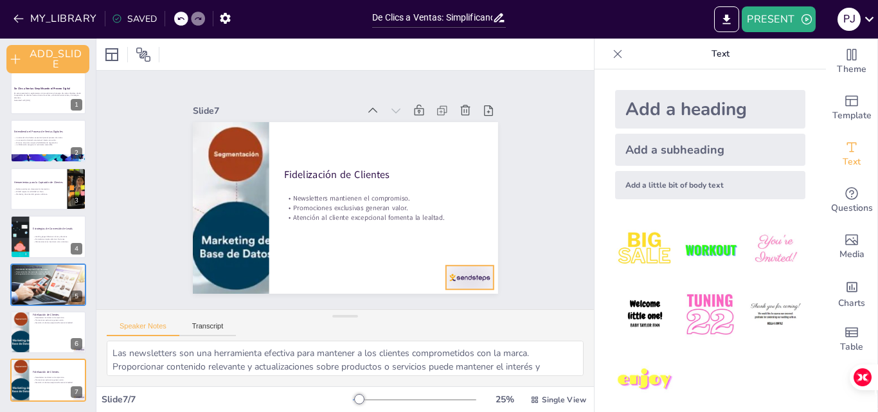
click at [460, 271] on div at bounding box center [470, 278] width 48 height 24
click at [119, 62] on div at bounding box center [112, 54] width 21 height 21
click at [116, 57] on icon at bounding box center [111, 54] width 15 height 15
click at [15, 22] on icon "button" at bounding box center [18, 18] width 13 height 13
